Goal: Task Accomplishment & Management: Use online tool/utility

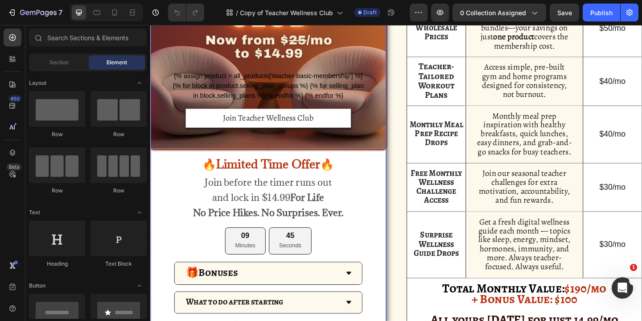
scroll to position [429, 0]
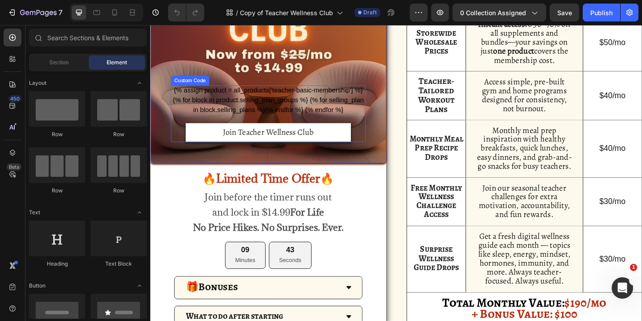
click at [265, 114] on form "{% assign product = all_products['teacher-basic-membership'] %} {% for block in…" at bounding box center [279, 122] width 212 height 62
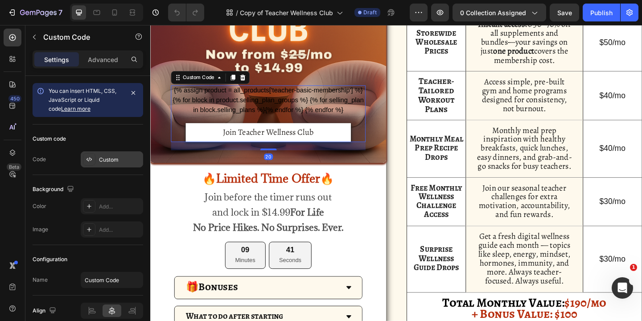
click at [113, 161] on div "Custom" at bounding box center [120, 160] width 42 height 8
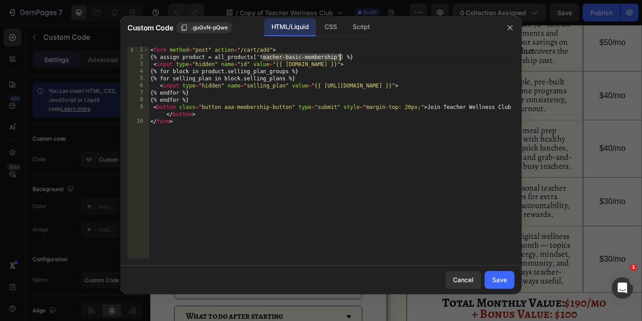
drag, startPoint x: 262, startPoint y: 57, endPoint x: 339, endPoint y: 57, distance: 77.1
click at [339, 57] on div "< form method = "post" action = "/cart/add" > {% assign product = all_products[…" at bounding box center [331, 159] width 366 height 226
paste textarea "wellness-club-appstle"
click at [331, 142] on div "< form method = "post" action = "/cart/add" > {% assign product = all_products[…" at bounding box center [331, 159] width 366 height 226
type textarea "</form>"
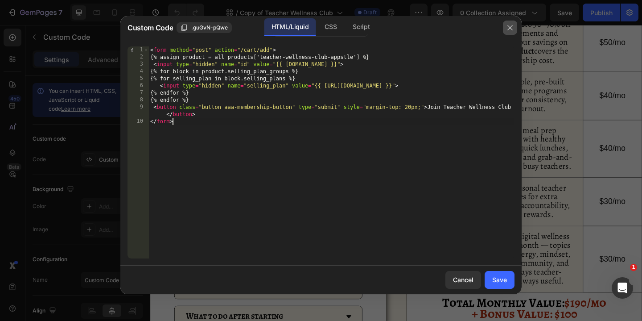
click at [513, 28] on icon "button" at bounding box center [509, 27] width 7 height 7
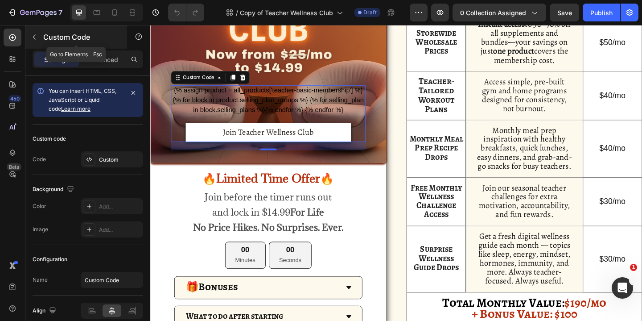
click at [34, 39] on icon "button" at bounding box center [34, 36] width 7 height 7
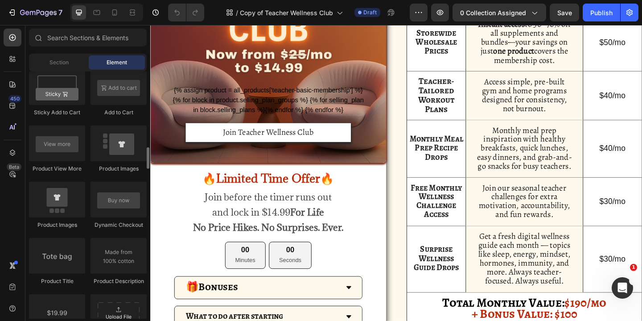
scroll to position [1224, 0]
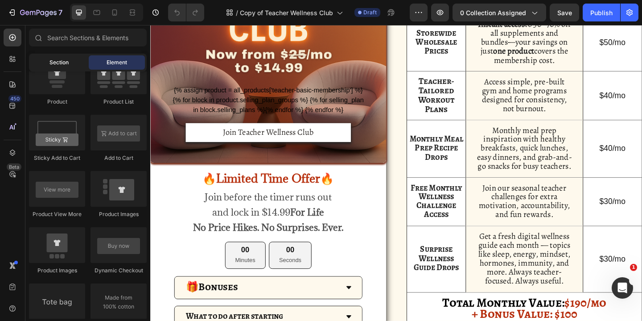
click at [64, 65] on span "Section" at bounding box center [58, 62] width 19 height 8
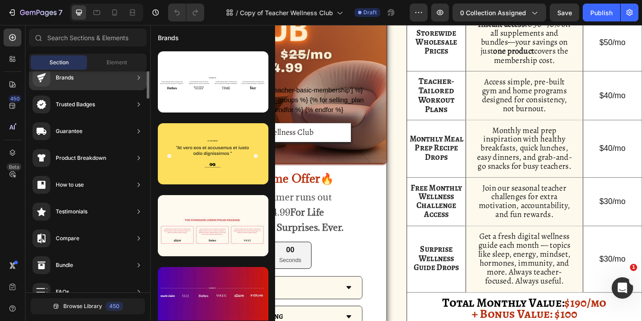
scroll to position [0, 0]
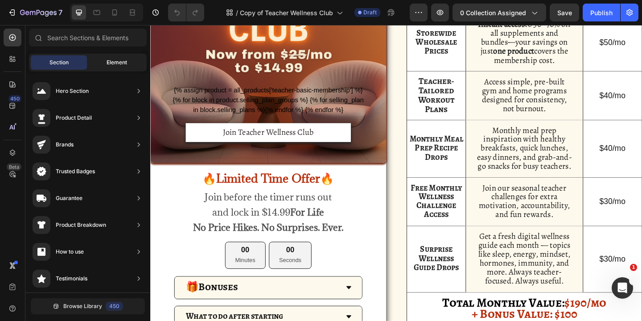
click at [112, 62] on span "Element" at bounding box center [117, 62] width 21 height 8
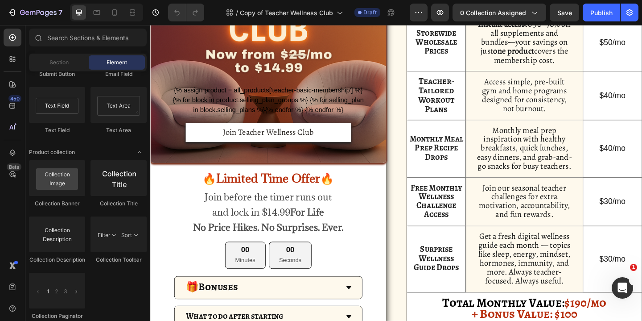
scroll to position [2273, 0]
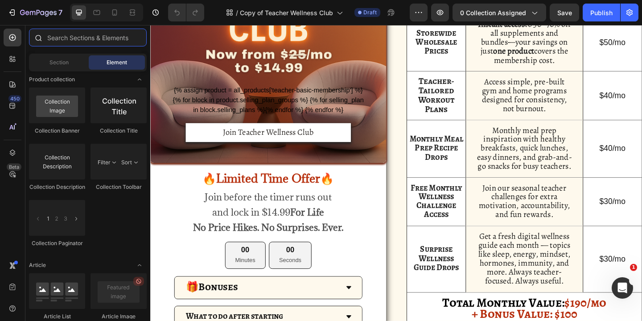
click at [85, 37] on input "text" at bounding box center [88, 38] width 118 height 18
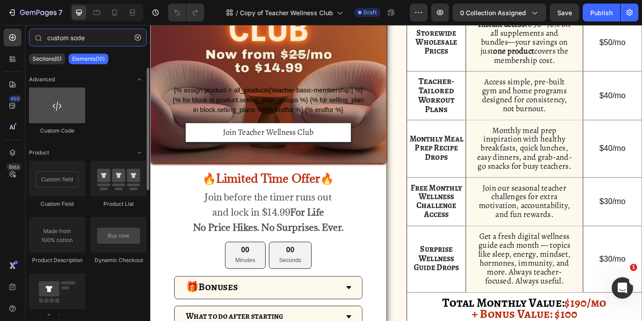
type input "custom sode"
click at [58, 114] on div at bounding box center [57, 105] width 56 height 36
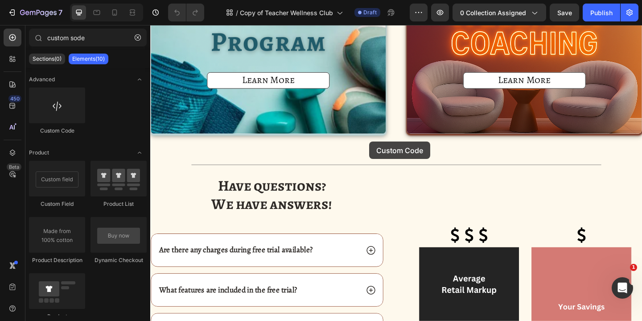
scroll to position [901, 0]
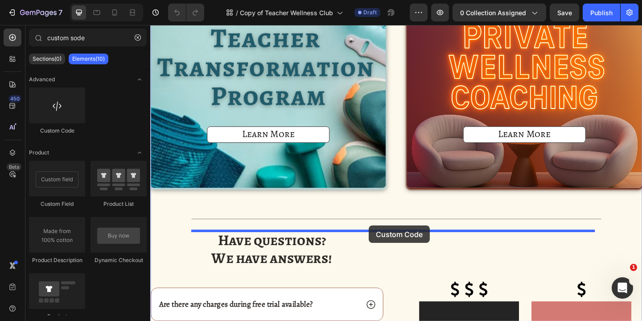
drag, startPoint x: 209, startPoint y: 139, endPoint x: 388, endPoint y: 245, distance: 208.1
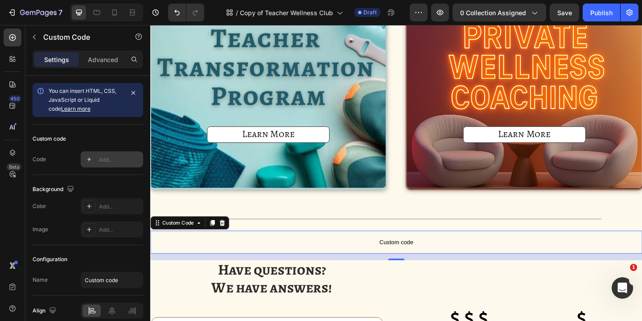
click at [92, 161] on icon at bounding box center [89, 159] width 7 height 7
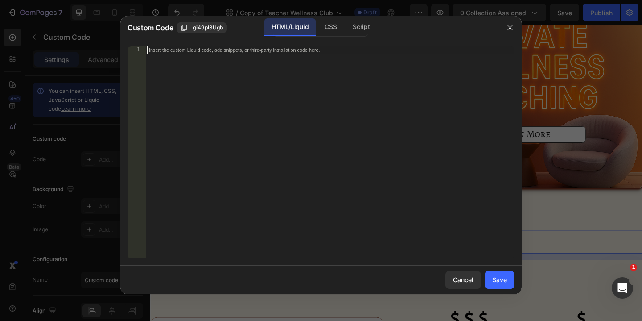
click at [254, 137] on div "Insert the custom Liquid code, add snippets, or third-party installation code h…" at bounding box center [329, 159] width 369 height 226
paste textarea "</ul>"
type textarea "</ul>"
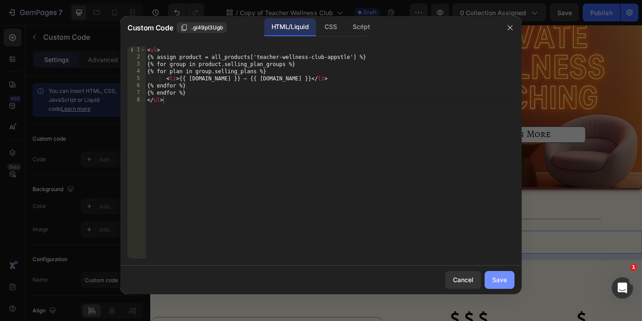
click at [504, 280] on div "Save" at bounding box center [499, 279] width 15 height 9
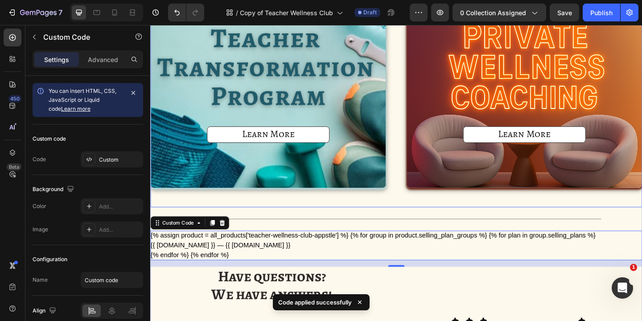
click at [443, 220] on div "Learn More Button Hero Banner Row Product Row" at bounding box center [557, 101] width 256 height 244
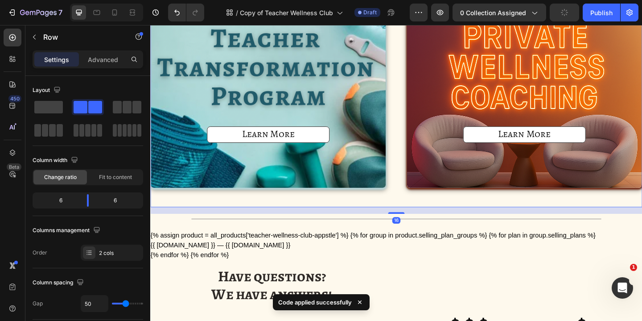
scroll to position [926, 0]
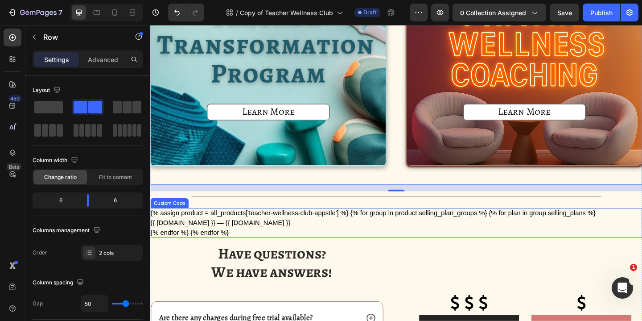
click at [252, 241] on li "{{ [DOMAIN_NAME] }} — {{ [DOMAIN_NAME] }}" at bounding box center [417, 240] width 535 height 11
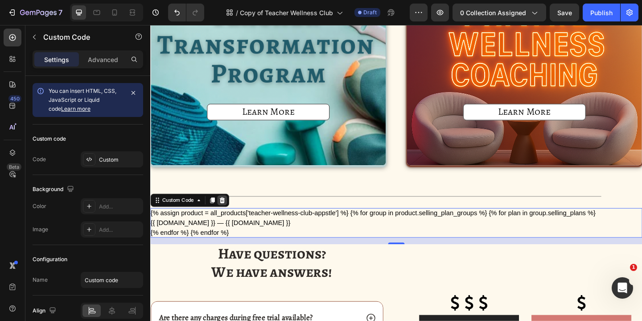
click at [230, 217] on icon at bounding box center [229, 215] width 6 height 6
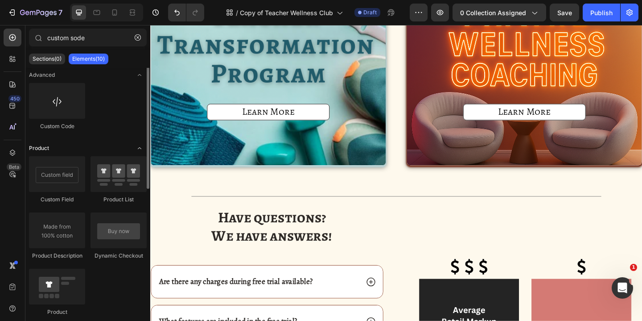
scroll to position [0, 0]
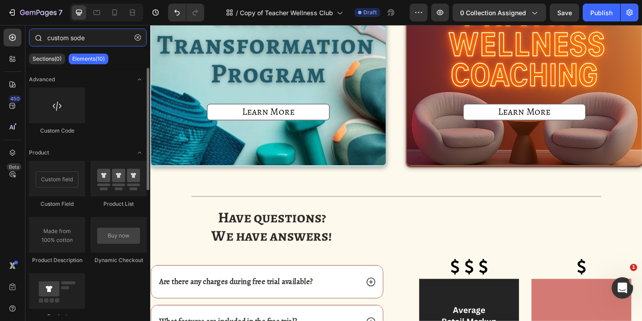
click at [89, 38] on input "custom sode" at bounding box center [88, 38] width 118 height 18
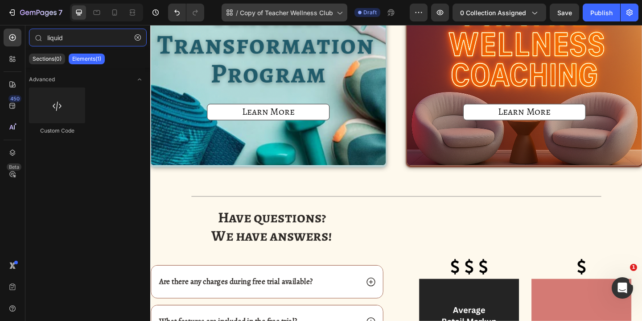
type input "liquid"
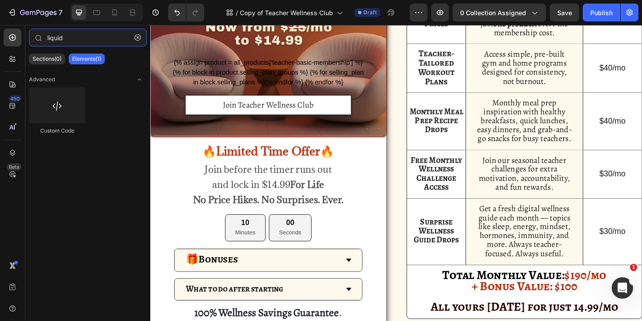
scroll to position [457, 0]
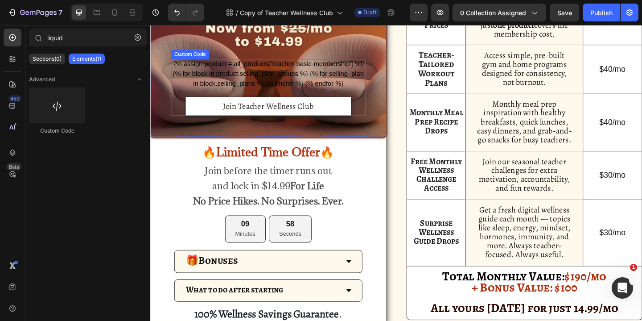
click at [233, 91] on form "{% assign product = all_products['teacher-basic-membership'] %} {% for block in…" at bounding box center [279, 93] width 212 height 62
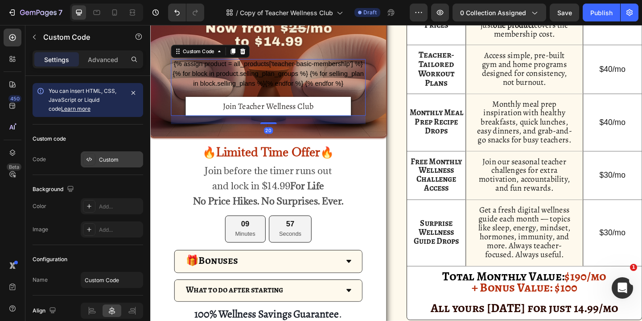
click at [120, 154] on div "Custom" at bounding box center [112, 159] width 62 height 16
